Goal: Information Seeking & Learning: Learn about a topic

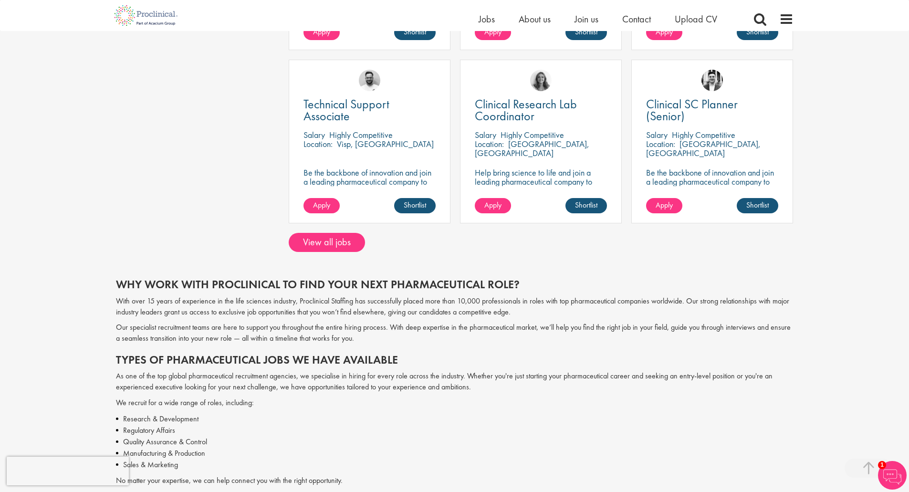
scroll to position [716, 0]
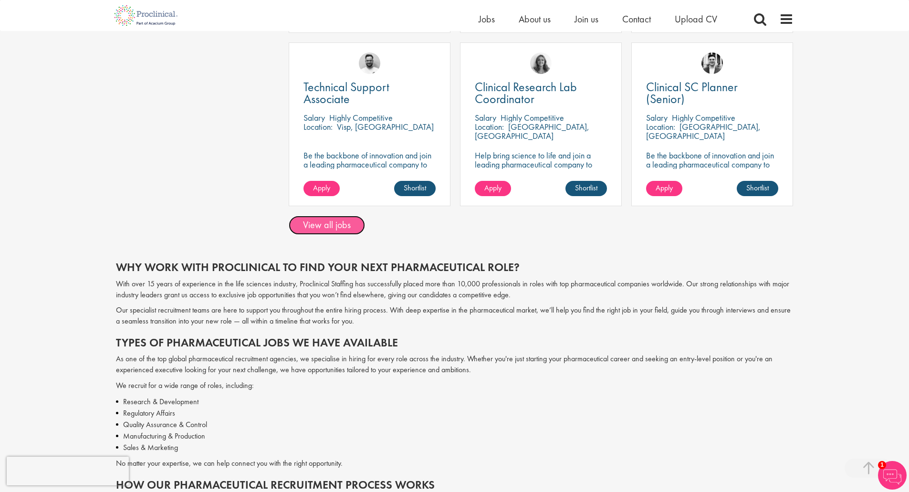
click at [330, 227] on link "View all jobs" at bounding box center [327, 225] width 76 height 19
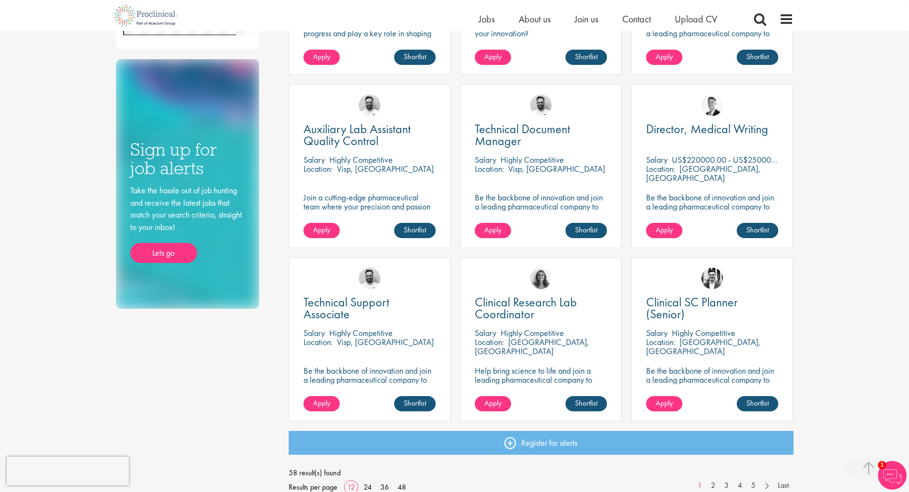
scroll to position [620, 0]
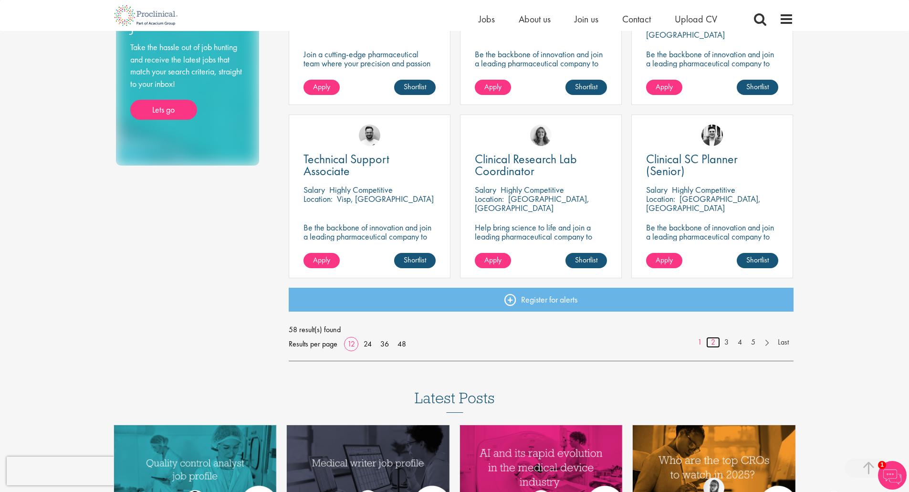
click at [714, 341] on link "2" at bounding box center [713, 342] width 14 height 11
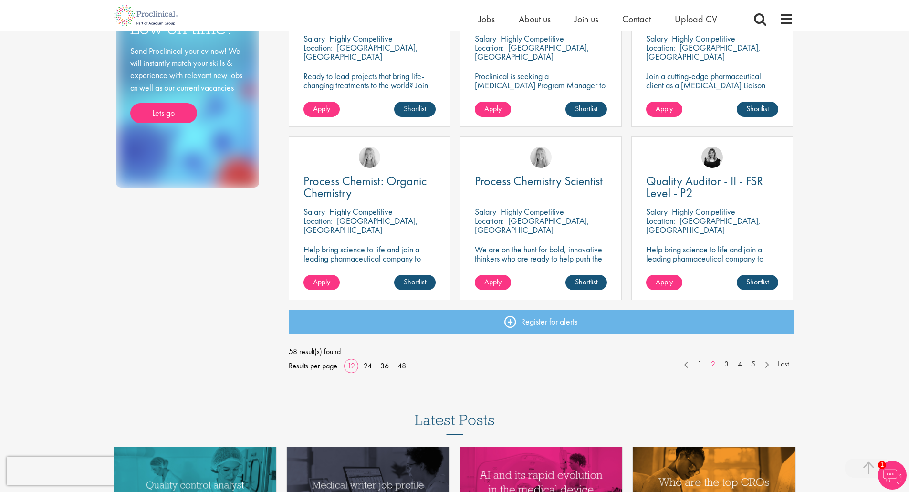
scroll to position [620, 0]
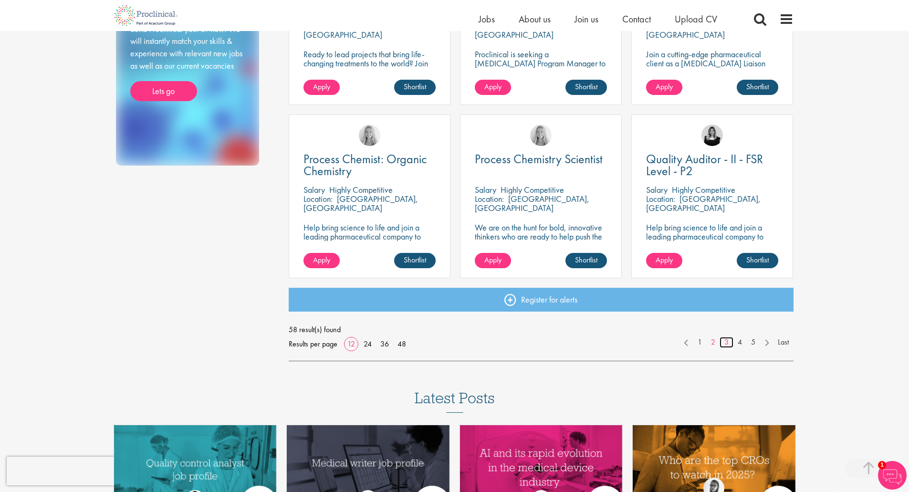
click at [727, 343] on link "3" at bounding box center [727, 342] width 14 height 11
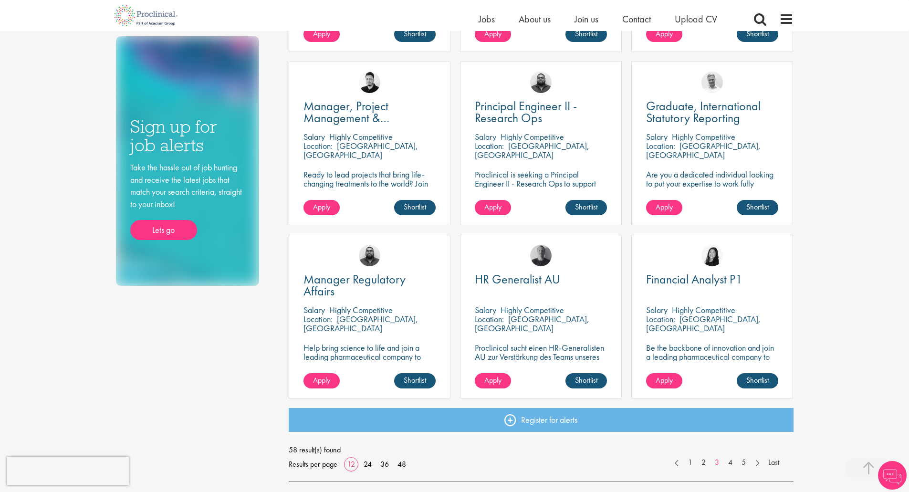
scroll to position [525, 0]
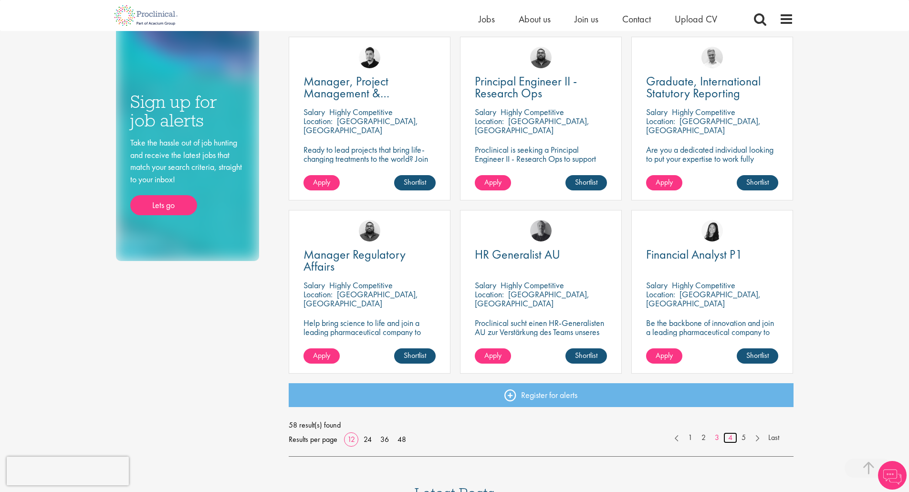
click at [731, 440] on link "4" at bounding box center [731, 437] width 14 height 11
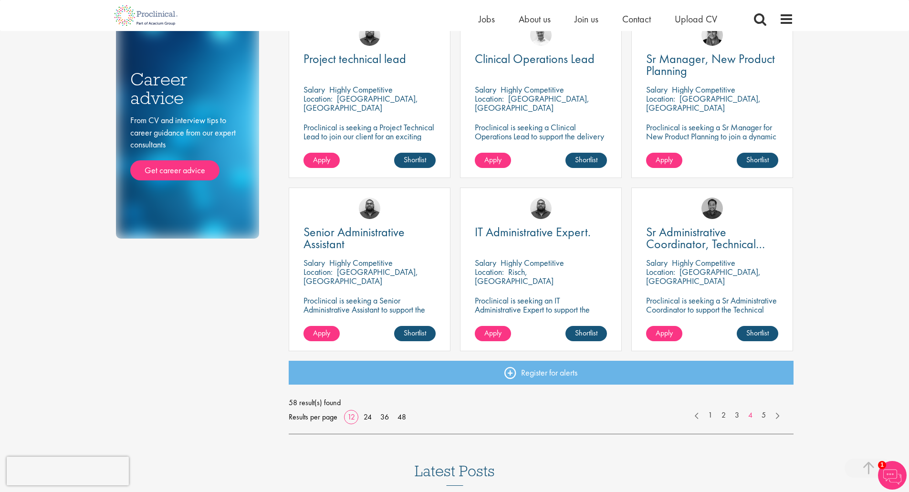
scroll to position [620, 0]
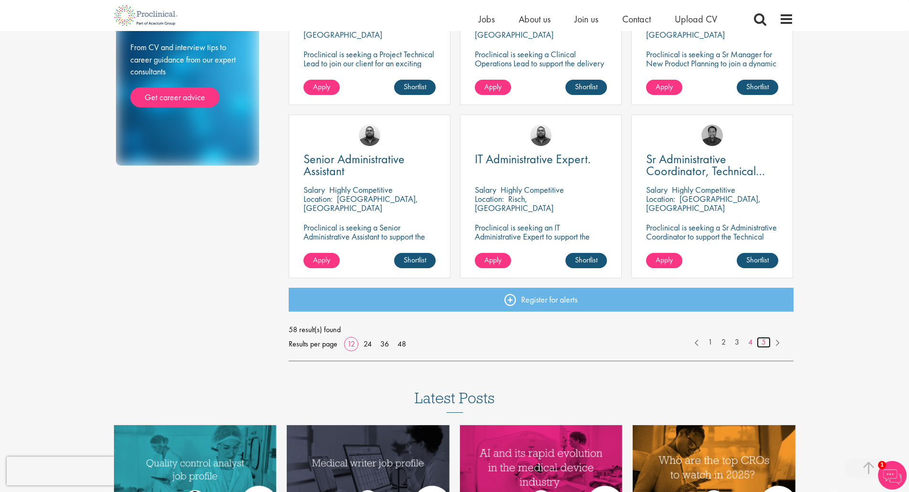
click at [765, 343] on link "5" at bounding box center [764, 342] width 14 height 11
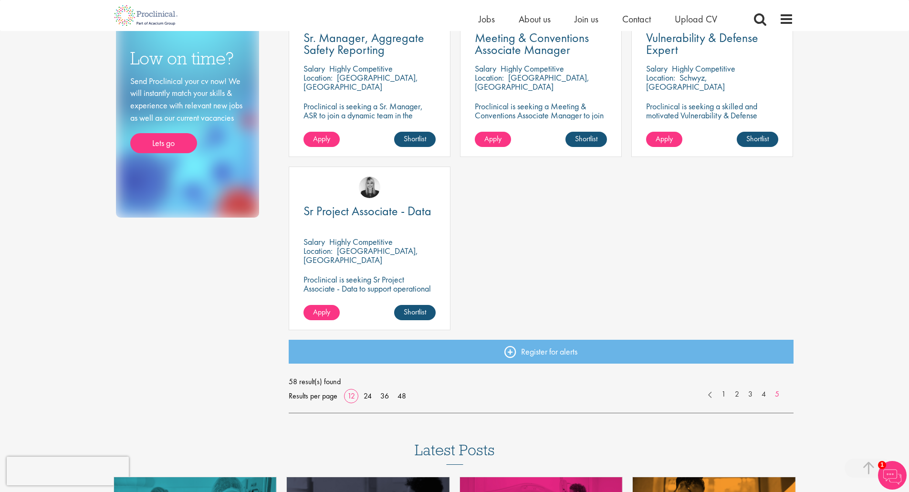
scroll to position [573, 0]
